Goal: Task Accomplishment & Management: Complete application form

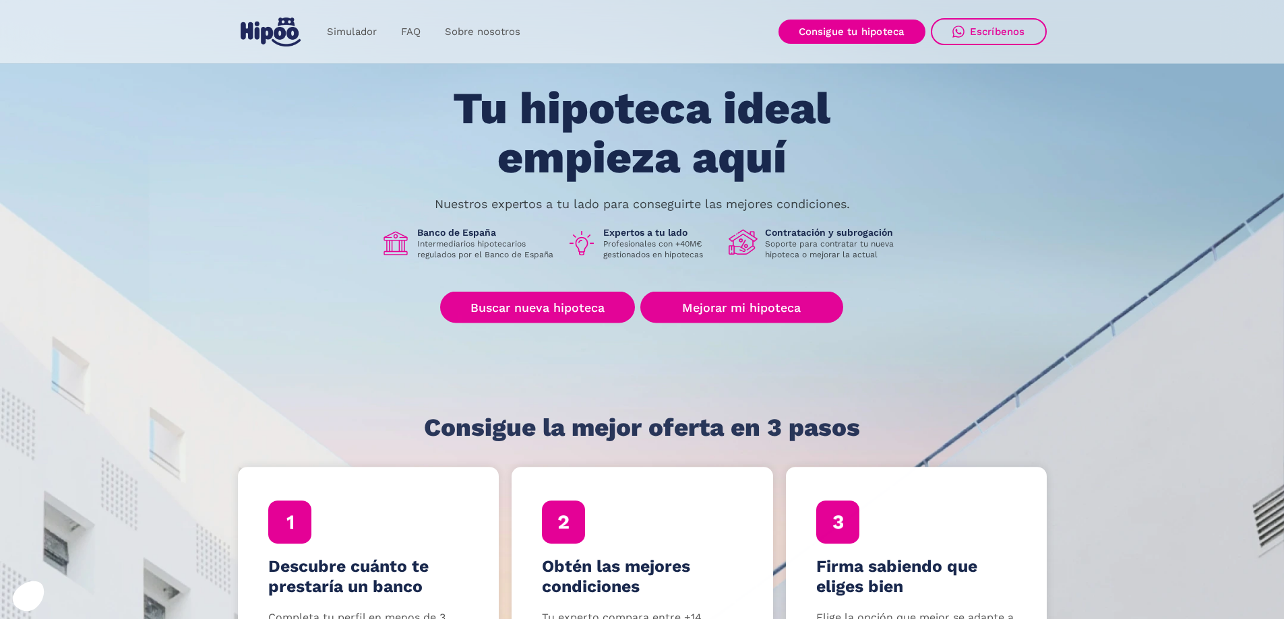
scroll to position [67, 0]
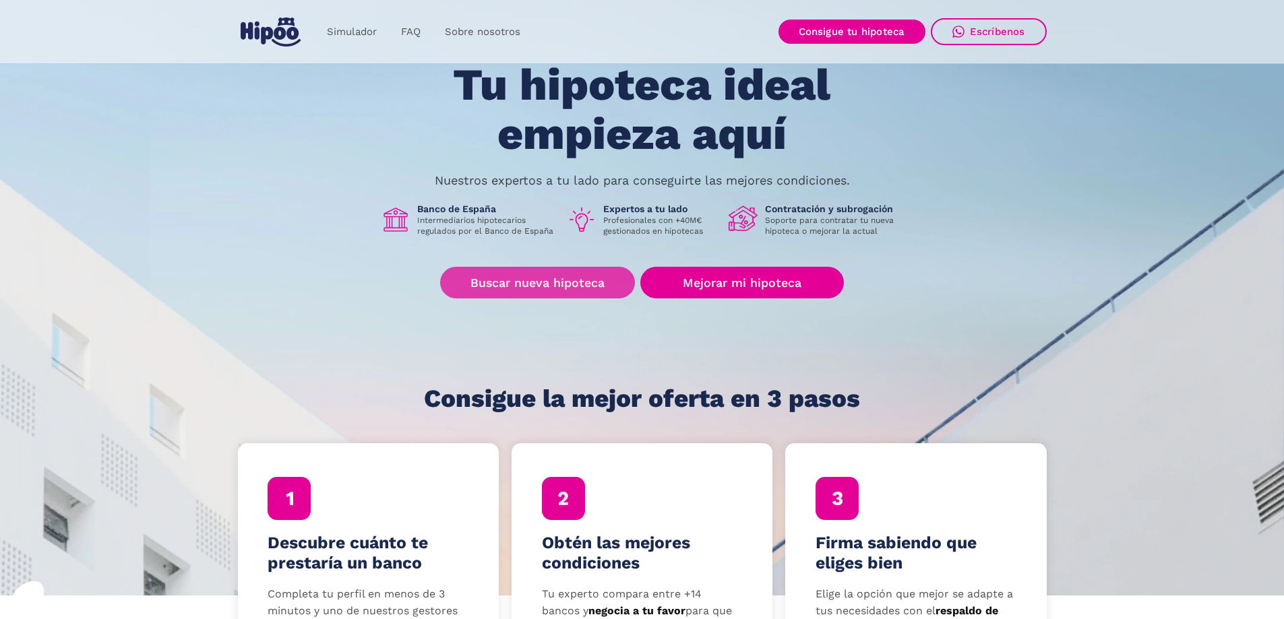
click at [599, 276] on link "Buscar nueva hipoteca" at bounding box center [537, 283] width 195 height 32
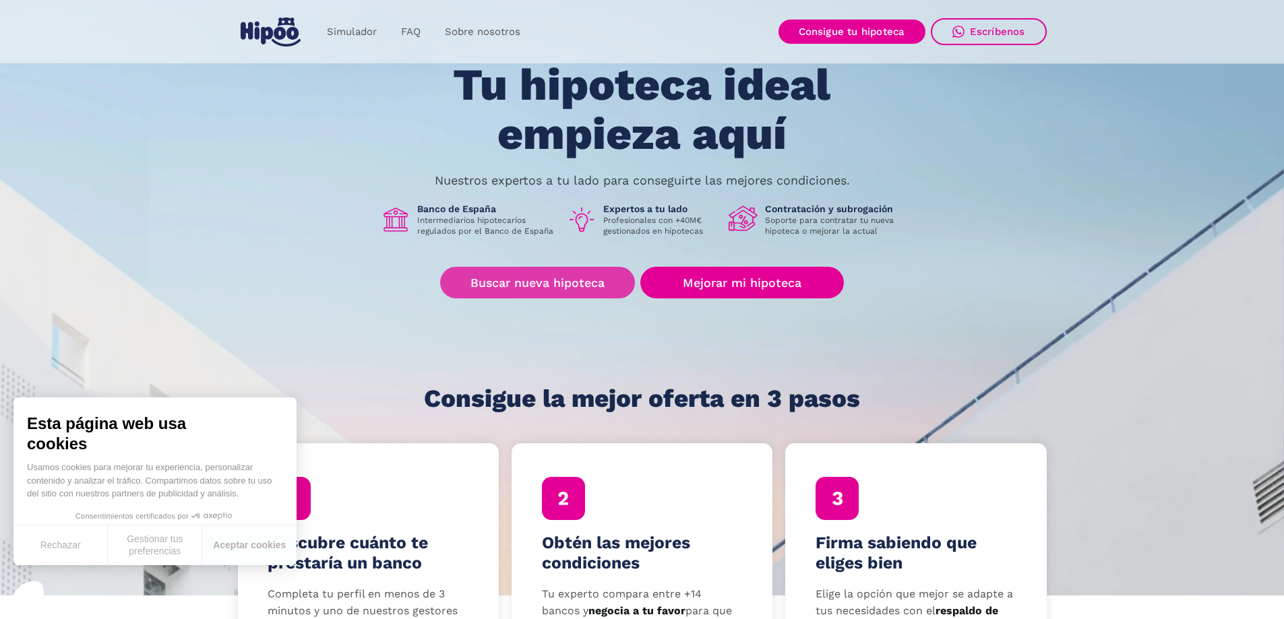
click at [521, 291] on link "Buscar nueva hipoteca" at bounding box center [537, 283] width 195 height 32
click at [556, 281] on link "Buscar nueva hipoteca" at bounding box center [537, 283] width 195 height 32
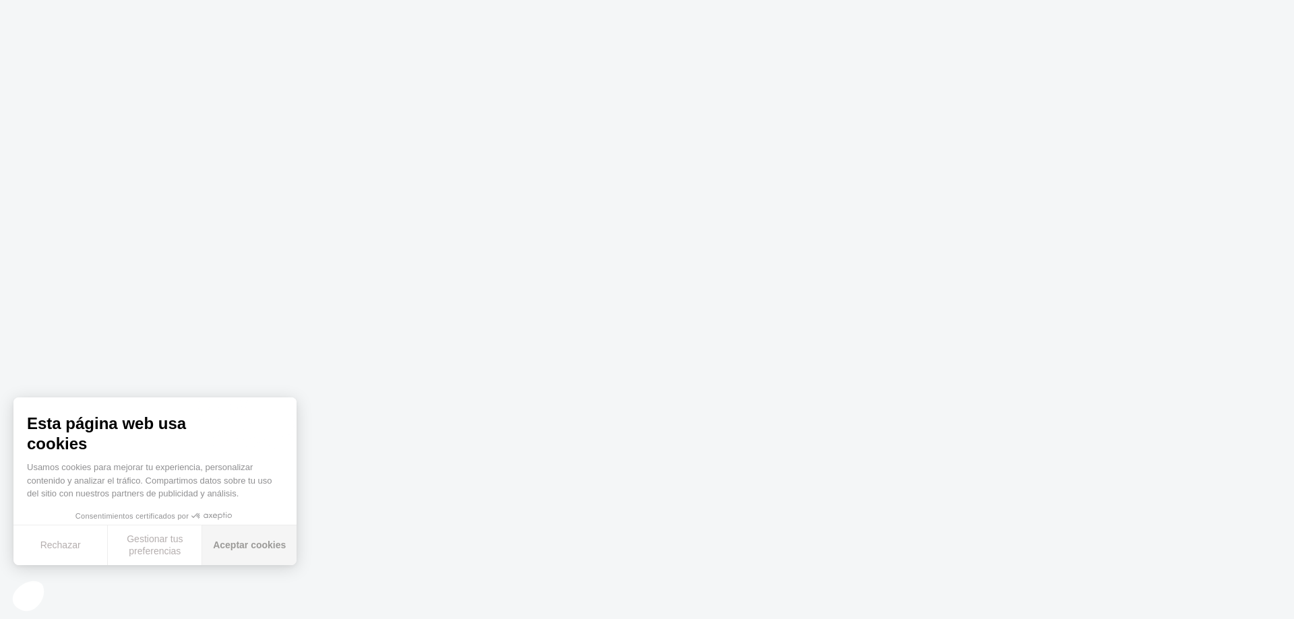
click at [245, 549] on button "Aceptar cookies" at bounding box center [249, 546] width 94 height 40
